Goal: Navigation & Orientation: Find specific page/section

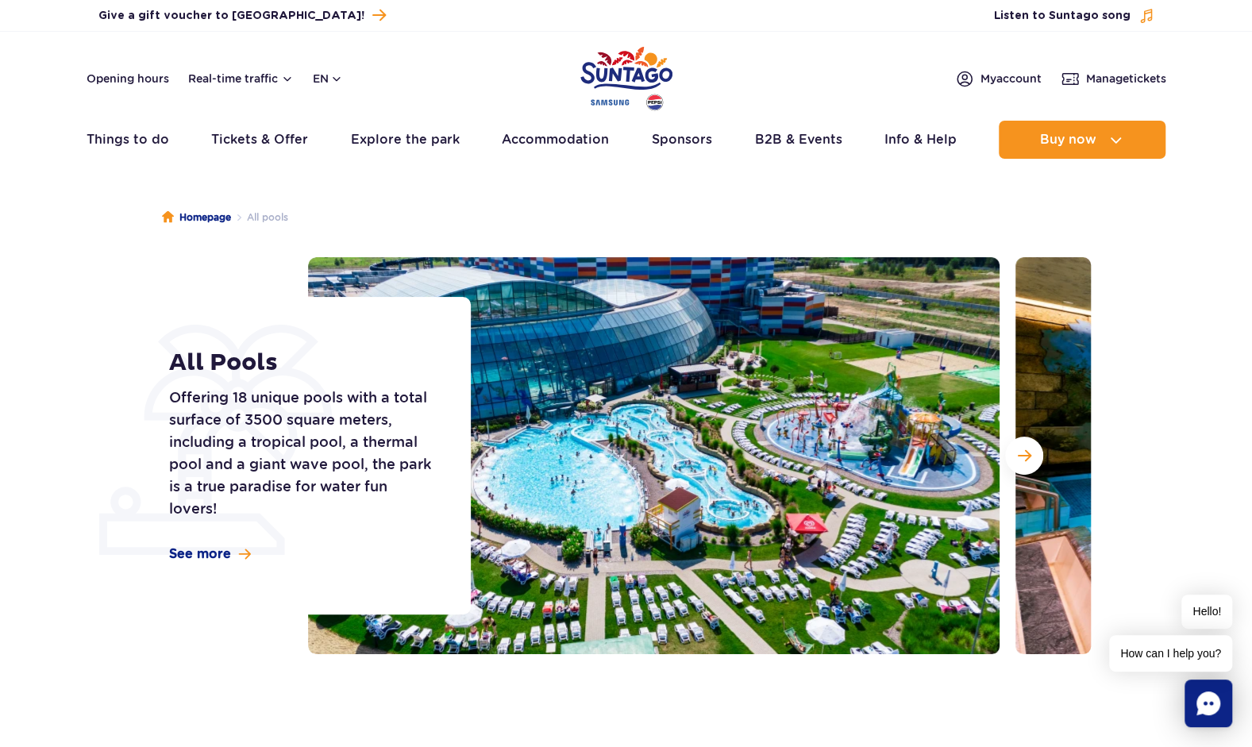
click at [533, 221] on ul "Homepage All pools" at bounding box center [626, 217] width 929 height 79
click at [379, 209] on ul "Homepage All pools" at bounding box center [626, 217] width 929 height 79
click at [272, 368] on h1 "All Pools" at bounding box center [302, 362] width 266 height 29
click at [1027, 459] on span "Next slide" at bounding box center [1024, 455] width 13 height 14
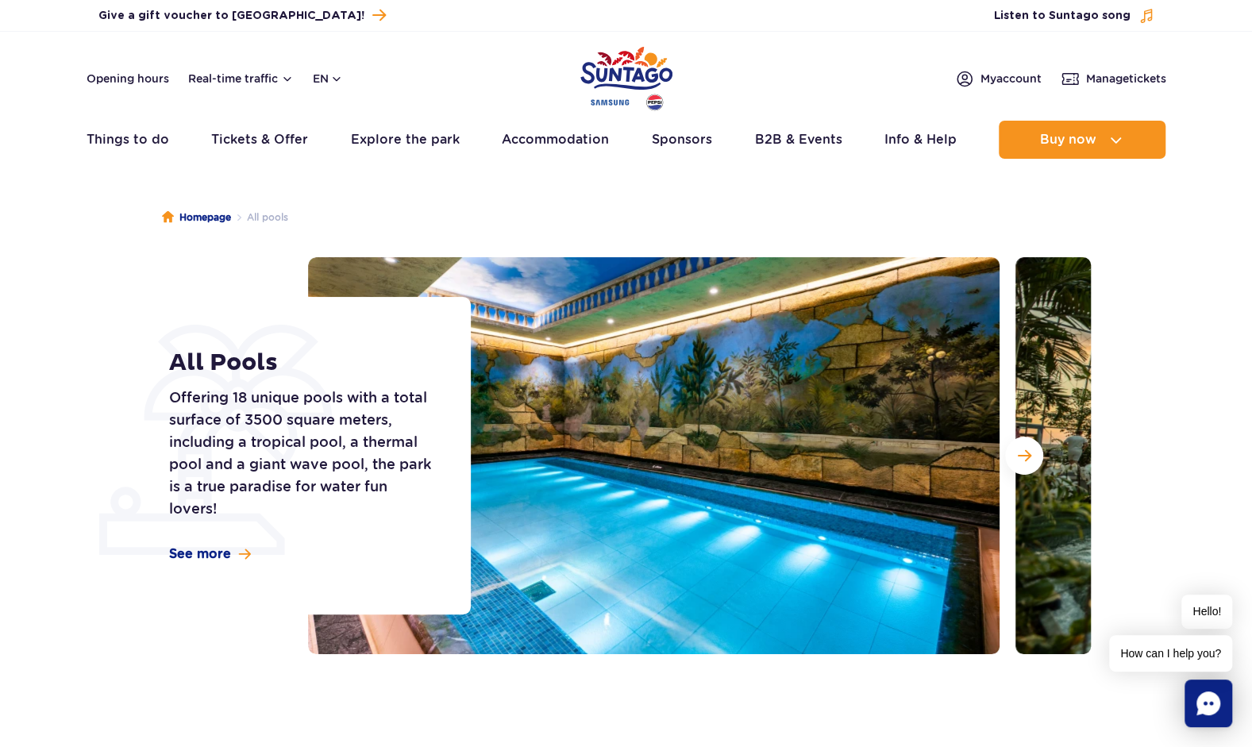
click at [1027, 459] on span "Next slide" at bounding box center [1024, 455] width 13 height 14
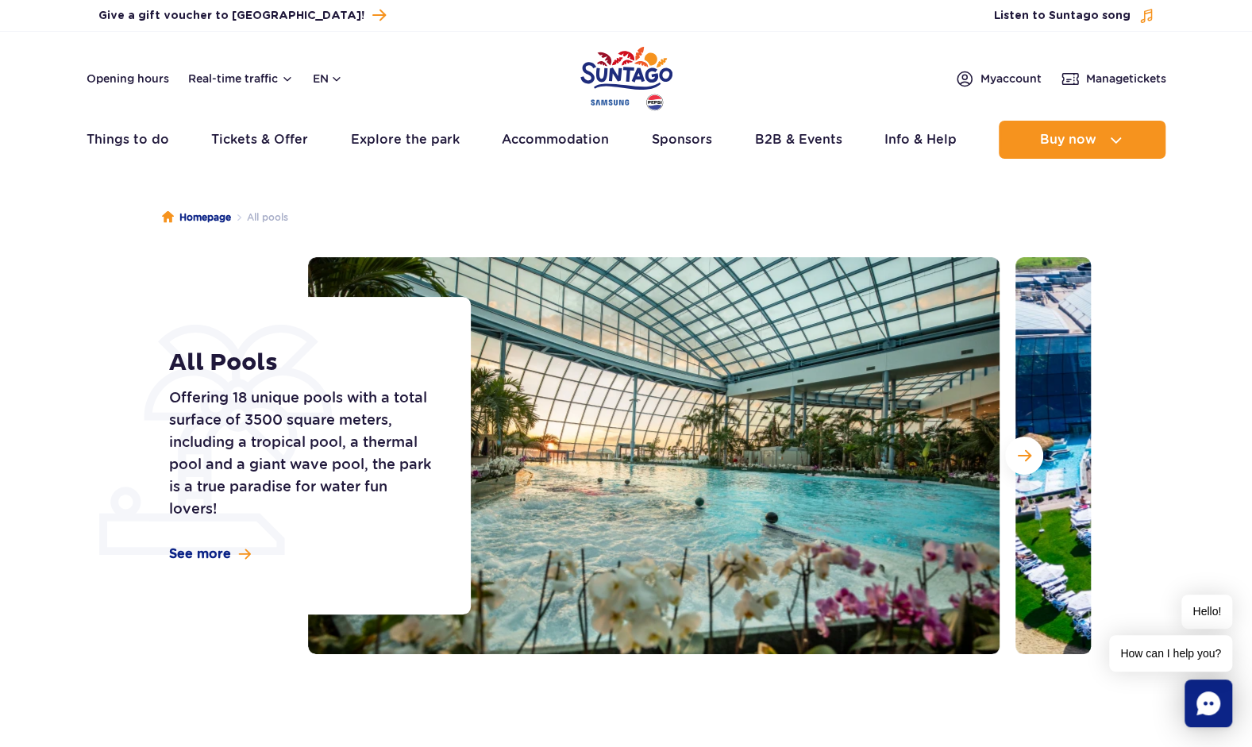
click at [1027, 459] on span "Next slide" at bounding box center [1024, 455] width 13 height 14
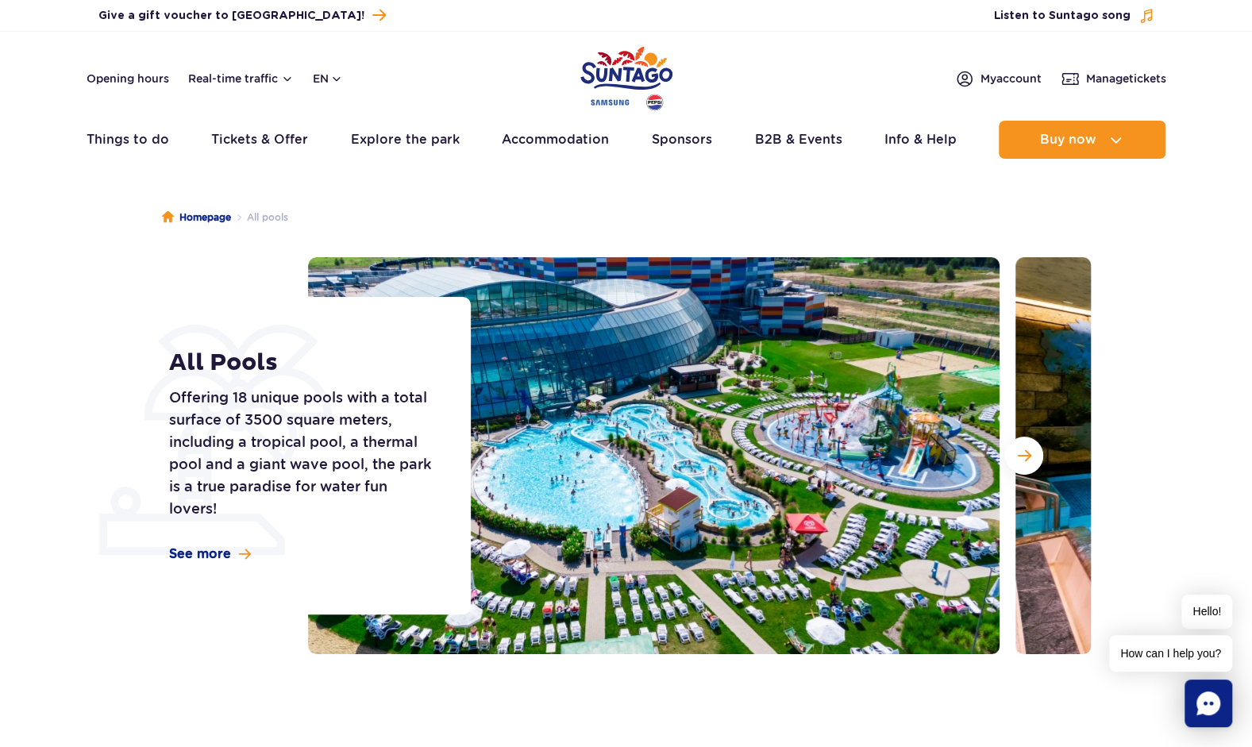
click at [1027, 459] on span "Next slide" at bounding box center [1024, 455] width 13 height 14
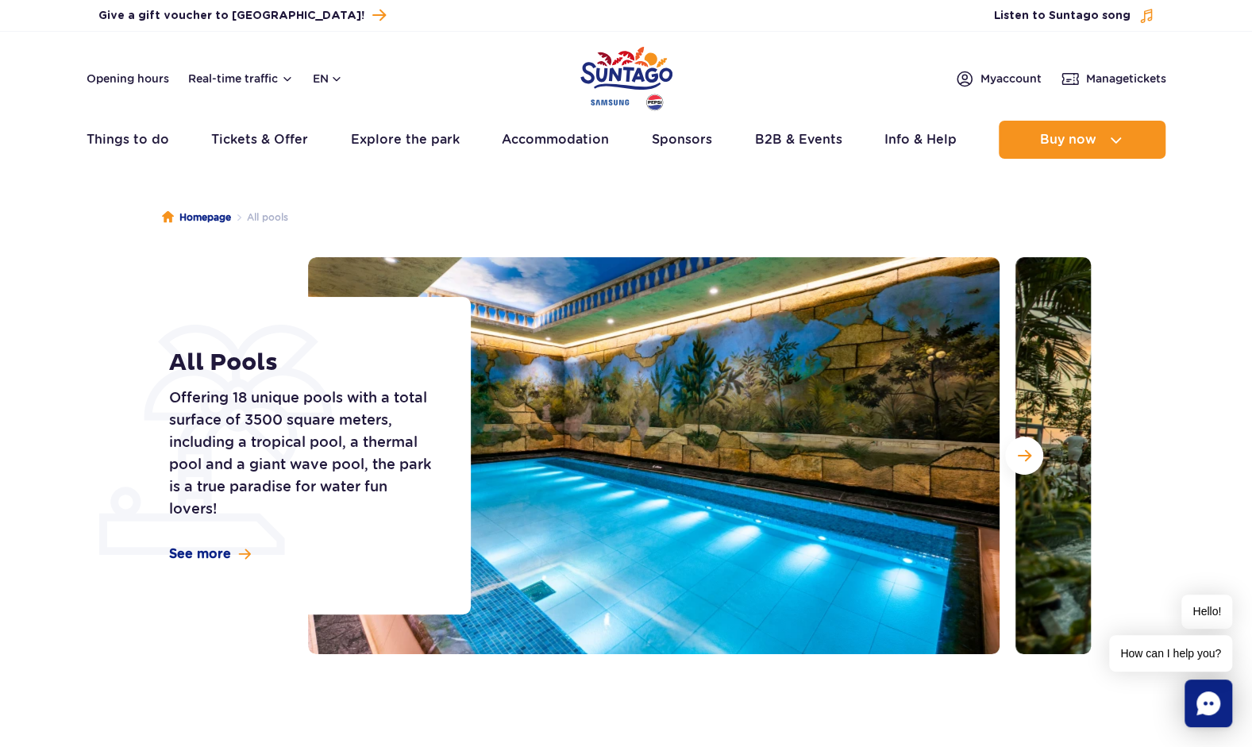
click at [1030, 463] on button "Next slide" at bounding box center [1024, 456] width 38 height 38
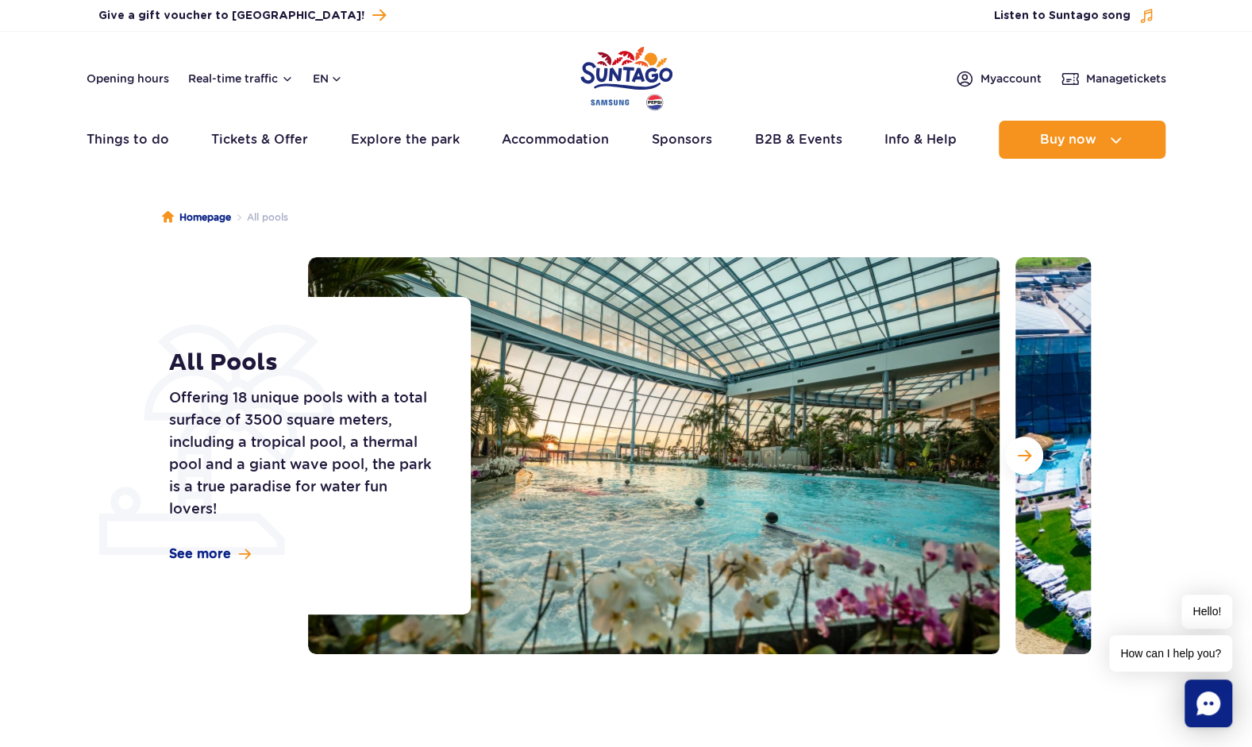
click at [1030, 463] on button "Next slide" at bounding box center [1024, 456] width 38 height 38
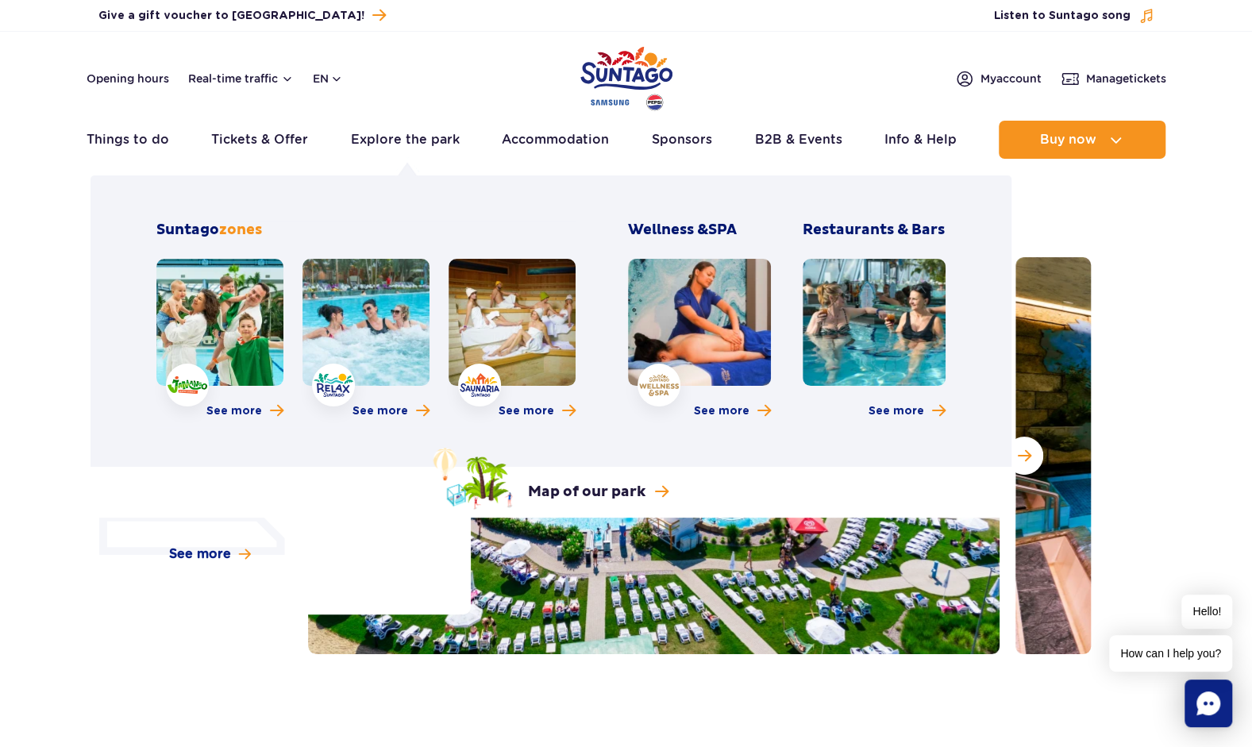
click at [376, 142] on link "Explore the park" at bounding box center [405, 140] width 109 height 38
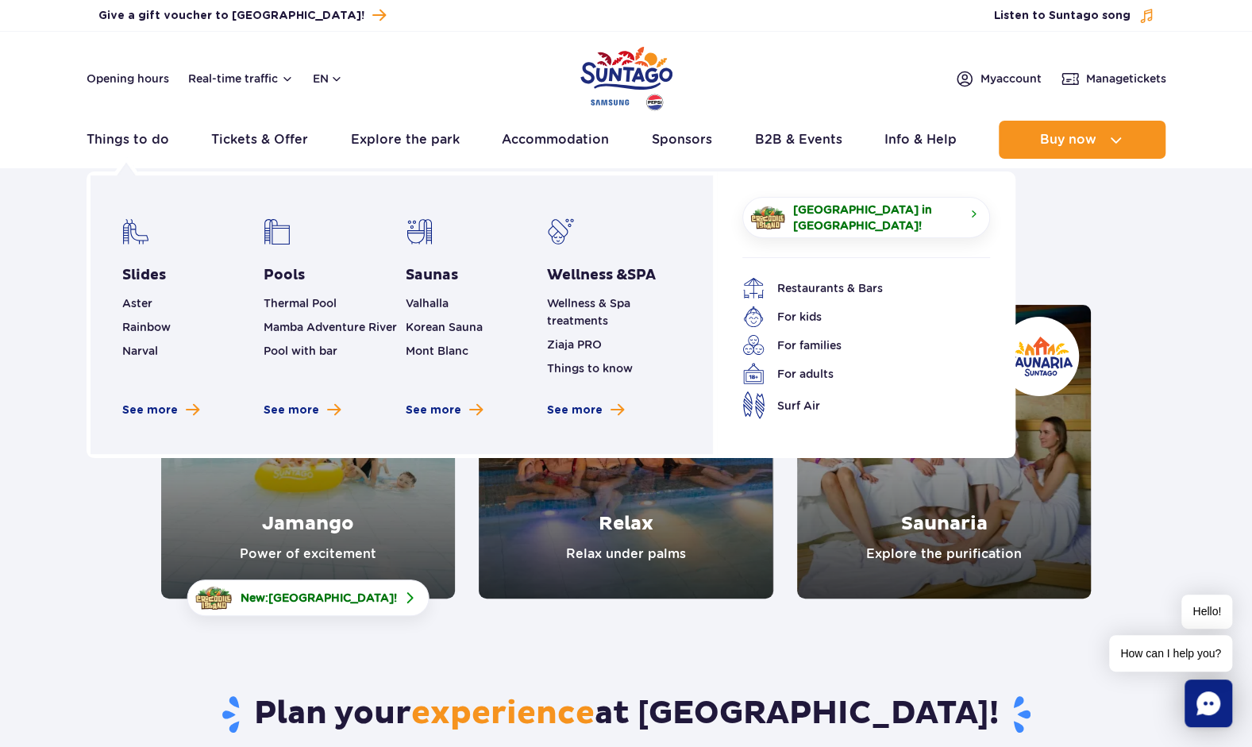
click at [137, 143] on link "Things to do" at bounding box center [128, 140] width 83 height 38
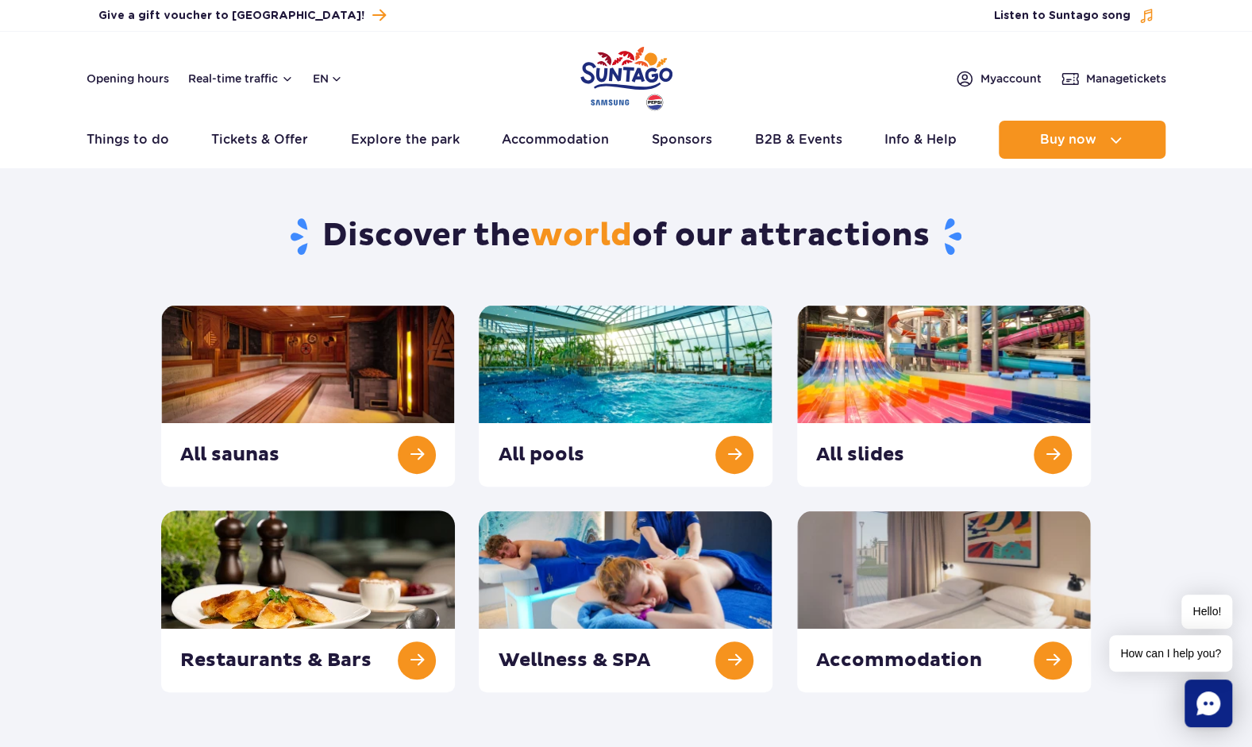
click at [849, 464] on link at bounding box center [944, 396] width 294 height 182
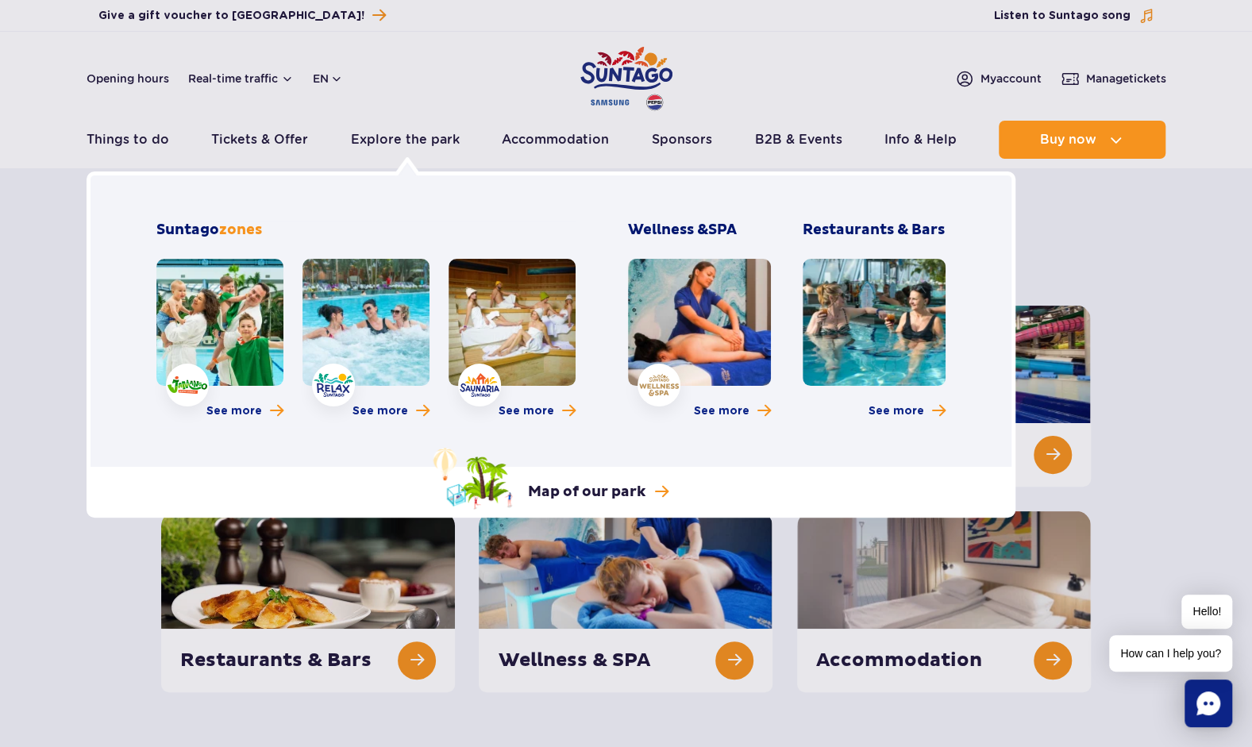
click at [583, 484] on p "Map of our park" at bounding box center [586, 492] width 117 height 19
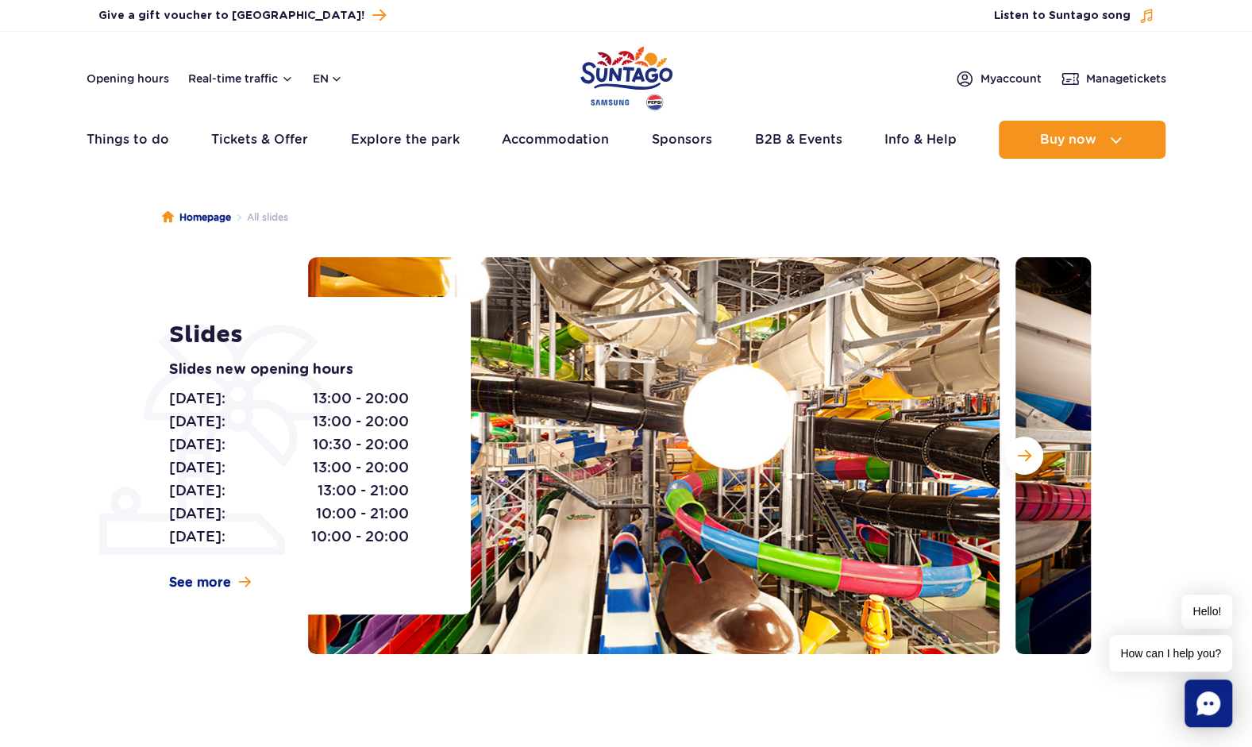
click at [1025, 454] on span "Next slide" at bounding box center [1024, 455] width 13 height 14
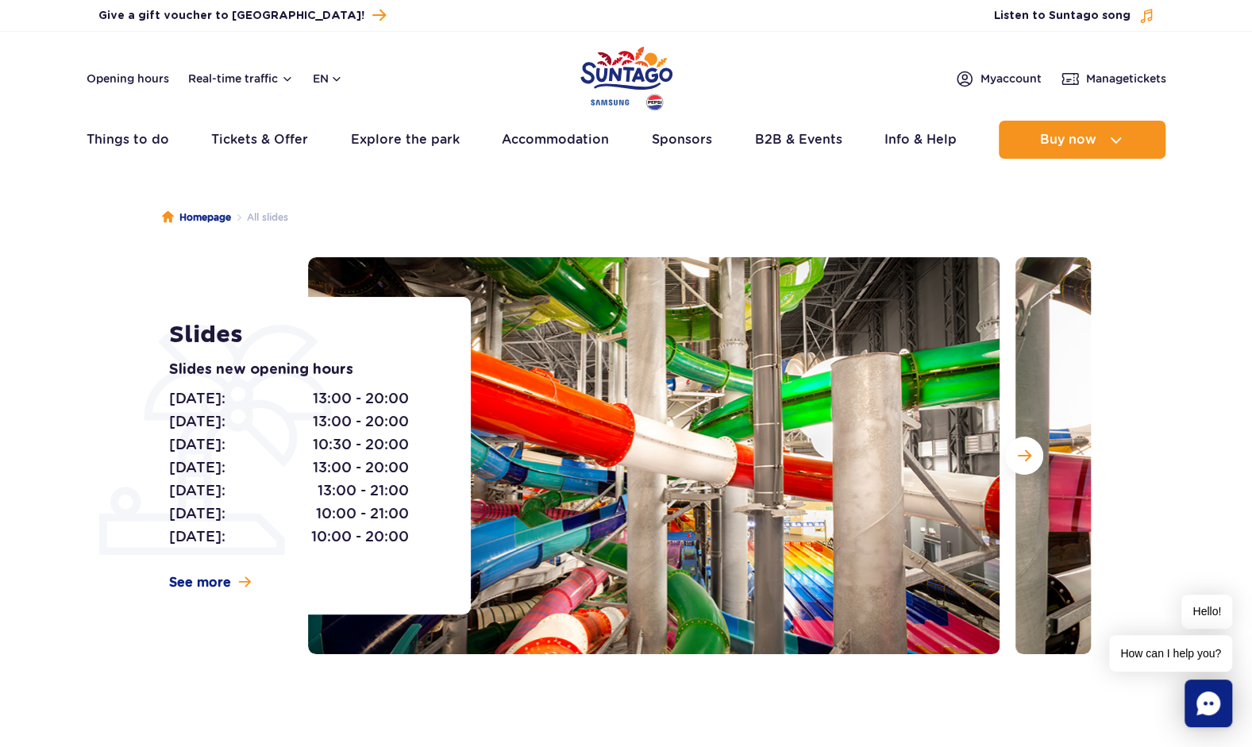
click at [1025, 454] on span "Next slide" at bounding box center [1024, 455] width 13 height 14
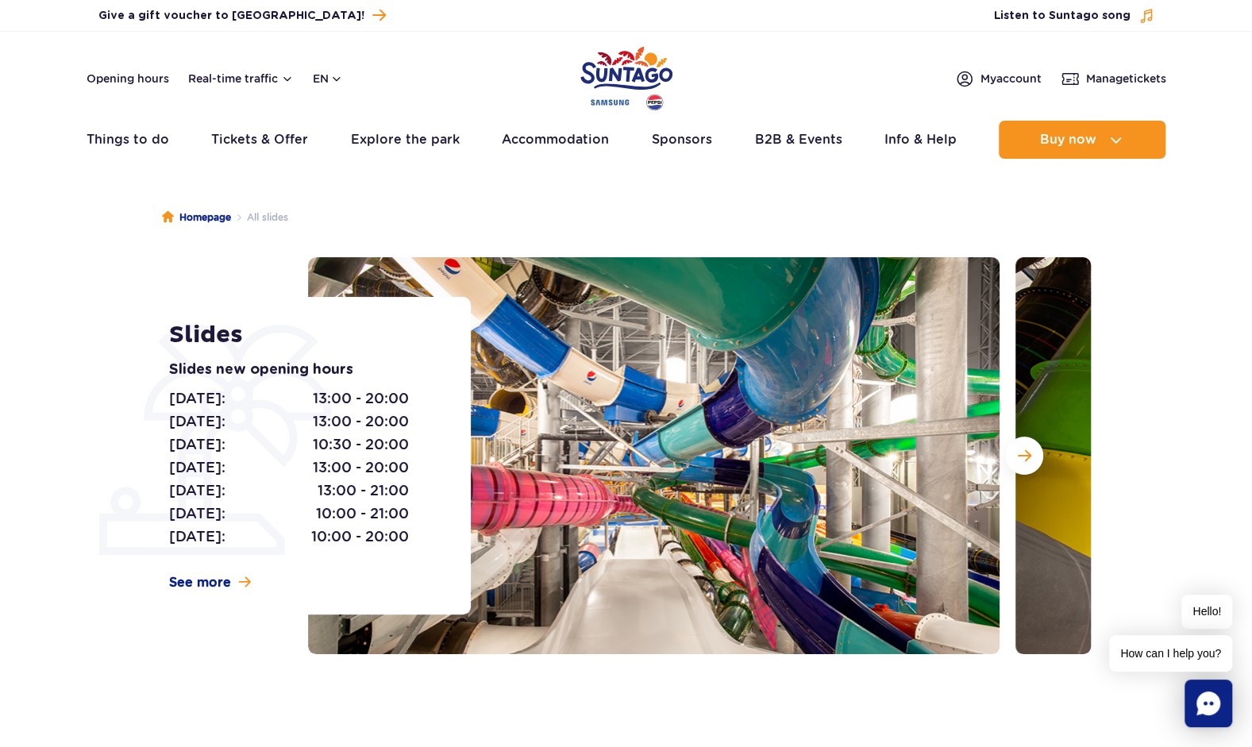
click at [1025, 454] on span "Next slide" at bounding box center [1024, 455] width 13 height 14
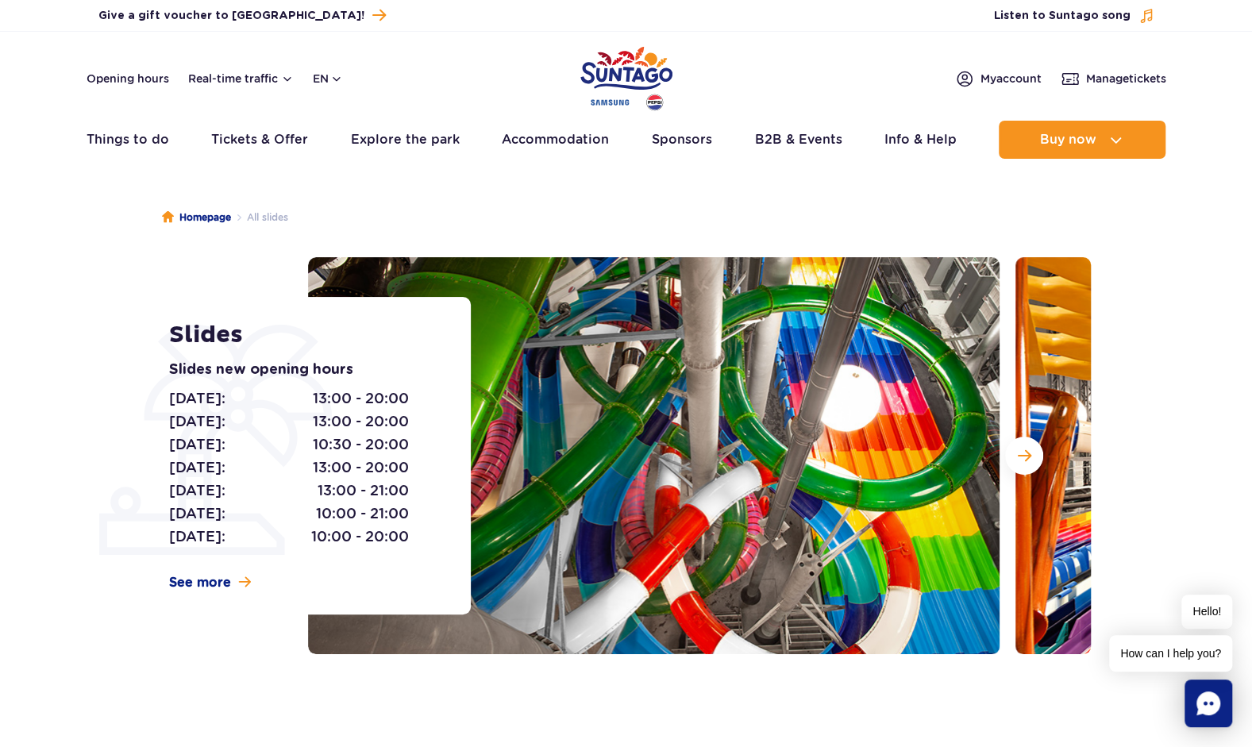
click at [1025, 454] on span "Next slide" at bounding box center [1024, 455] width 13 height 14
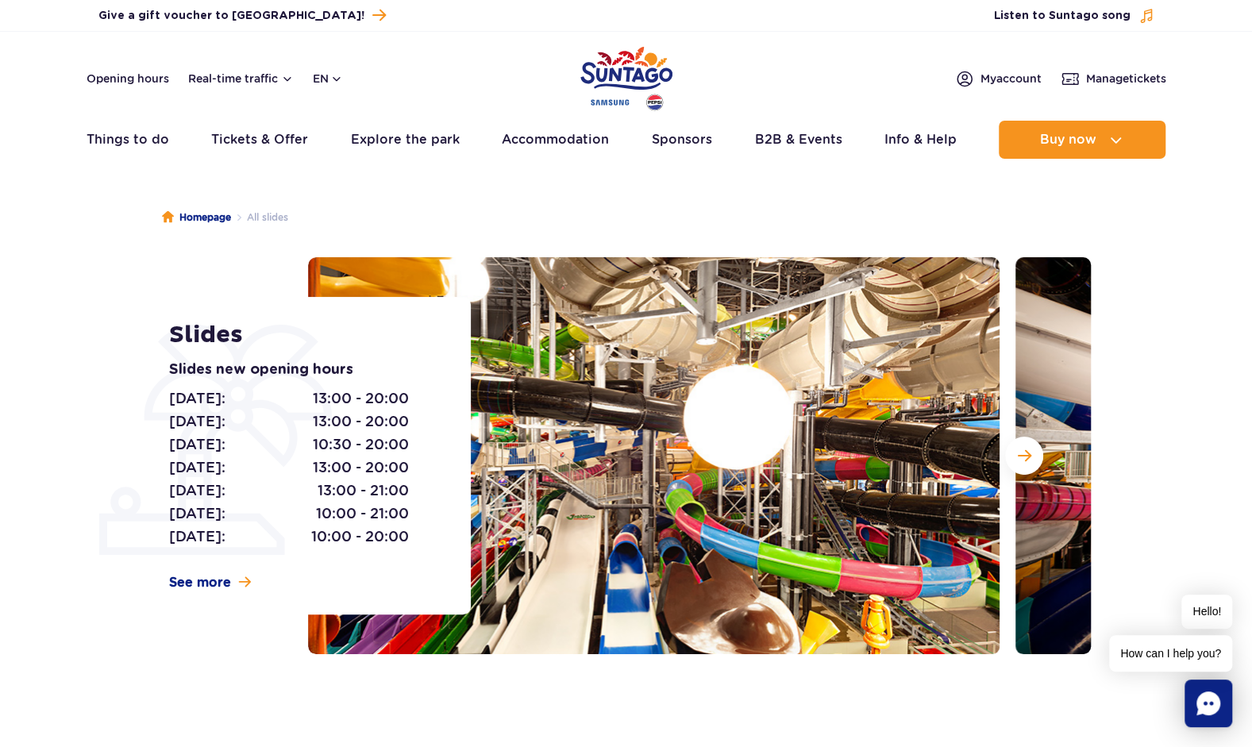
click at [1025, 454] on span "Next slide" at bounding box center [1024, 455] width 13 height 14
